Goal: Task Accomplishment & Management: Use online tool/utility

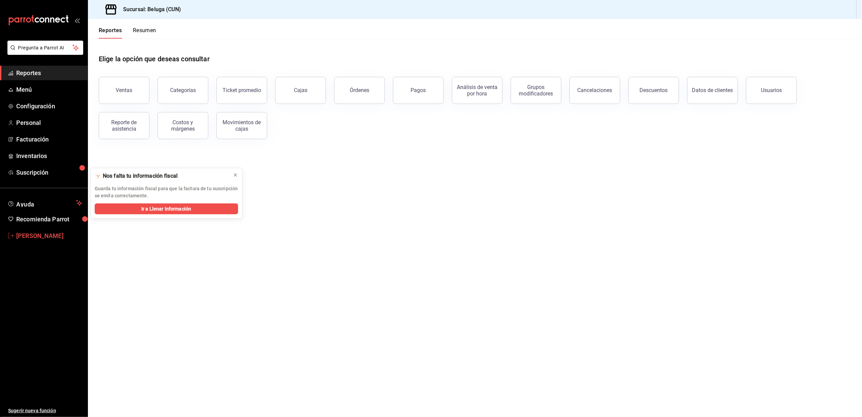
click at [45, 234] on span "Alexis Espinoza" at bounding box center [49, 235] width 66 height 9
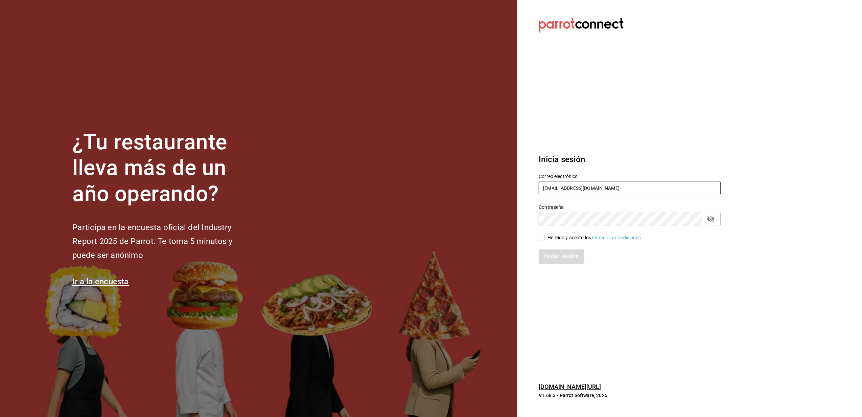
click at [613, 186] on input "yelo_shout@hotmail.com" at bounding box center [630, 188] width 182 height 14
type input "belugacancun2@outlook.com"
click at [544, 237] on input "He leído y acepto los Términos y condiciones." at bounding box center [542, 238] width 6 height 6
checkbox input "true"
click at [560, 252] on button "Iniciar sesión" at bounding box center [562, 256] width 46 height 14
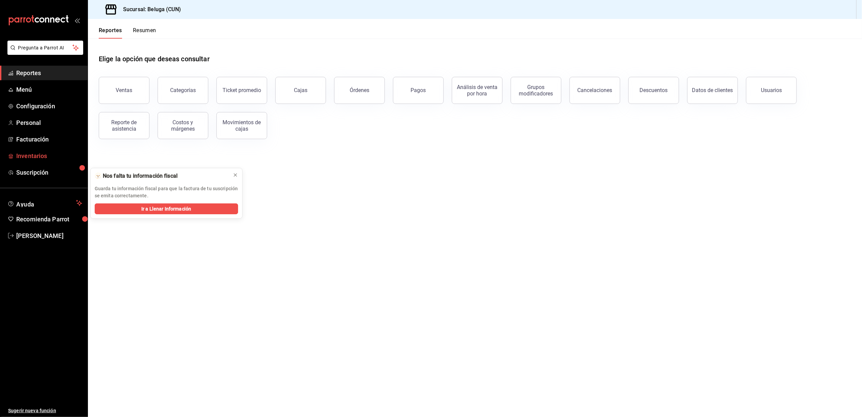
click at [30, 153] on span "Inventarios" at bounding box center [49, 155] width 66 height 9
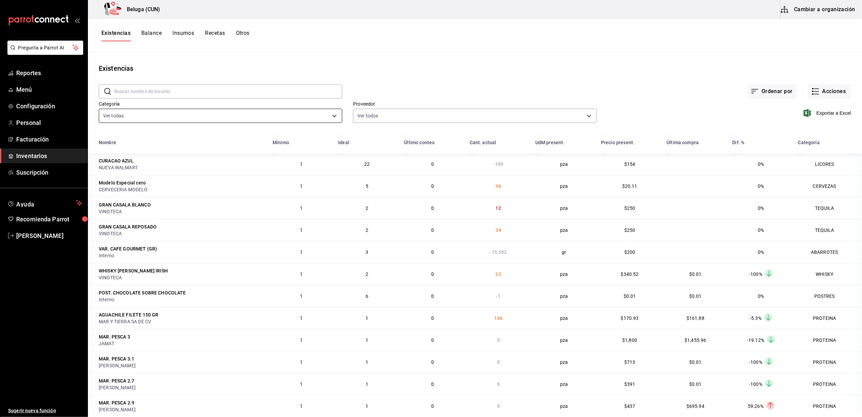
click at [332, 114] on body "Pregunta a Parrot AI Reportes Menú Configuración Personal Facturación Inventari…" at bounding box center [431, 206] width 862 height 412
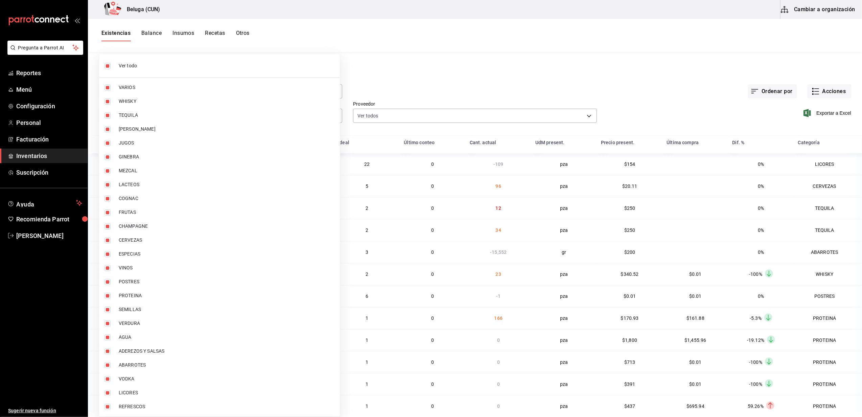
click at [103, 60] on li "Ver todo" at bounding box center [219, 66] width 241 height 18
checkbox input "false"
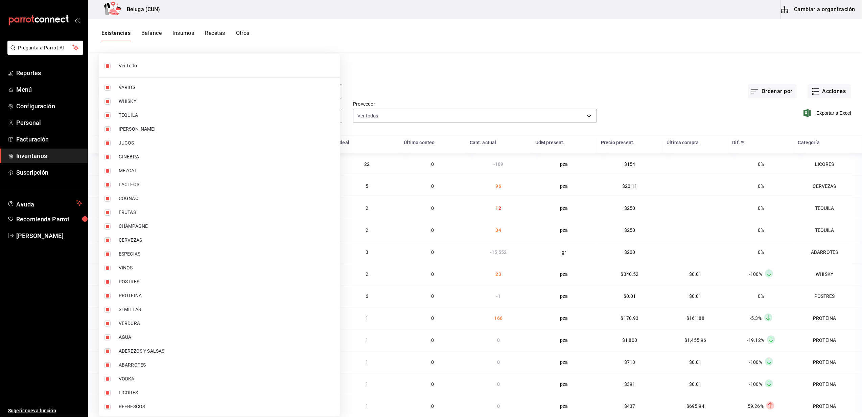
checkbox input "false"
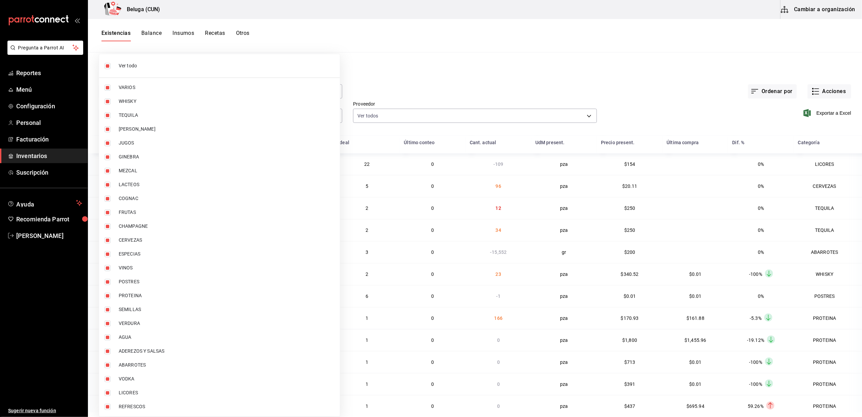
checkbox input "false"
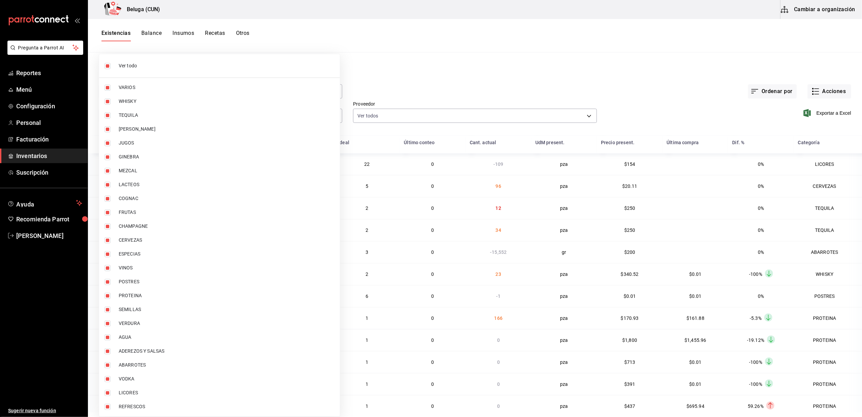
checkbox input "false"
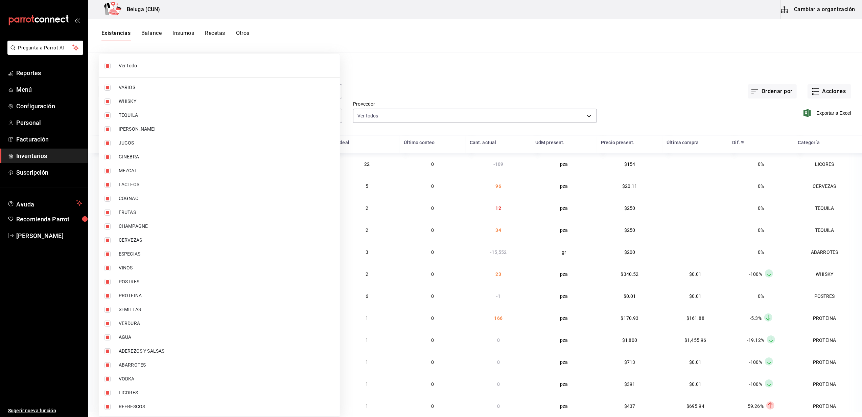
checkbox input "false"
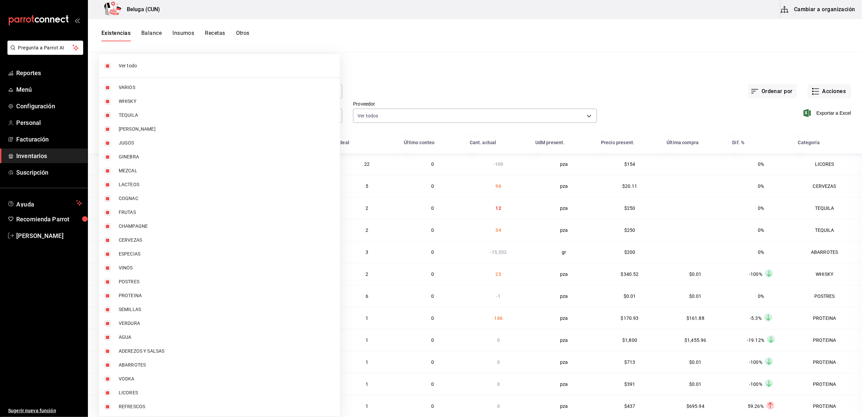
checkbox input "false"
click at [110, 280] on input "checkbox" at bounding box center [108, 282] width 6 height 6
checkbox input "true"
type input "43c9e2b0-4afa-46e8-9575-d8271eaf3d25"
click at [108, 295] on input "checkbox" at bounding box center [108, 296] width 6 height 6
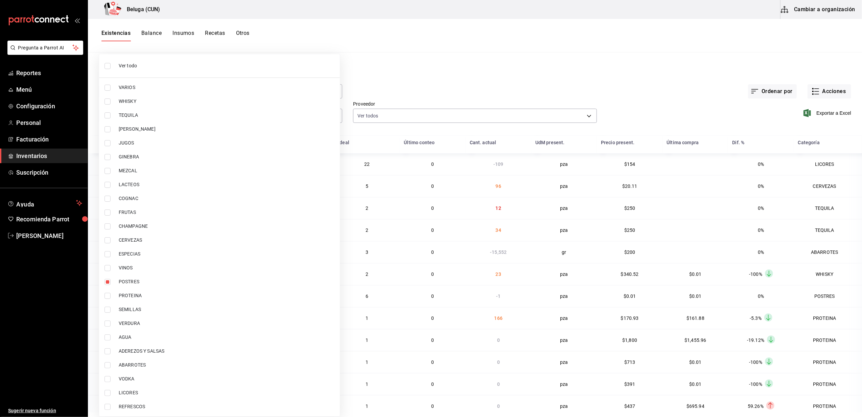
checkbox input "true"
type input "43c9e2b0-4afa-46e8-9575-d8271eaf3d25,49acfc3a-e67d-4012-8994-cdceb58e19f0"
click at [389, 69] on div at bounding box center [431, 208] width 862 height 417
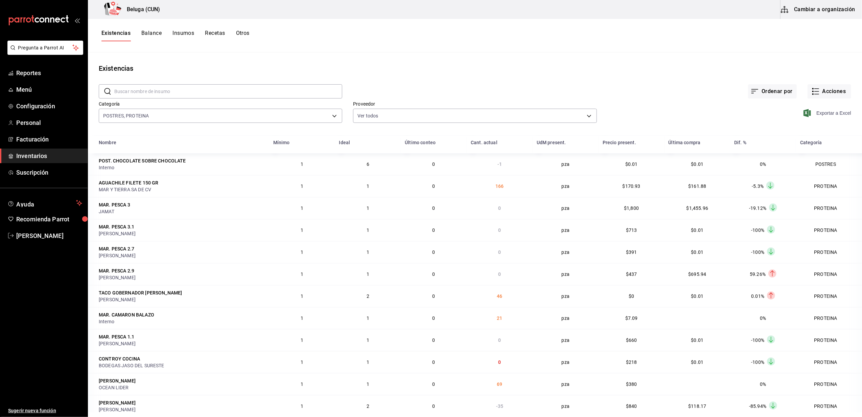
click at [825, 115] on span "Exportar a Excel" at bounding box center [828, 113] width 46 height 8
click at [558, 54] on main "Existencias ​ ​ Ordenar por Acciones Categoría POSTRES, PROTEINA 43c9e2b0-4afa-…" at bounding box center [475, 232] width 775 height 360
click at [39, 137] on span "Facturación" at bounding box center [49, 139] width 66 height 9
